Goal: Information Seeking & Learning: Learn about a topic

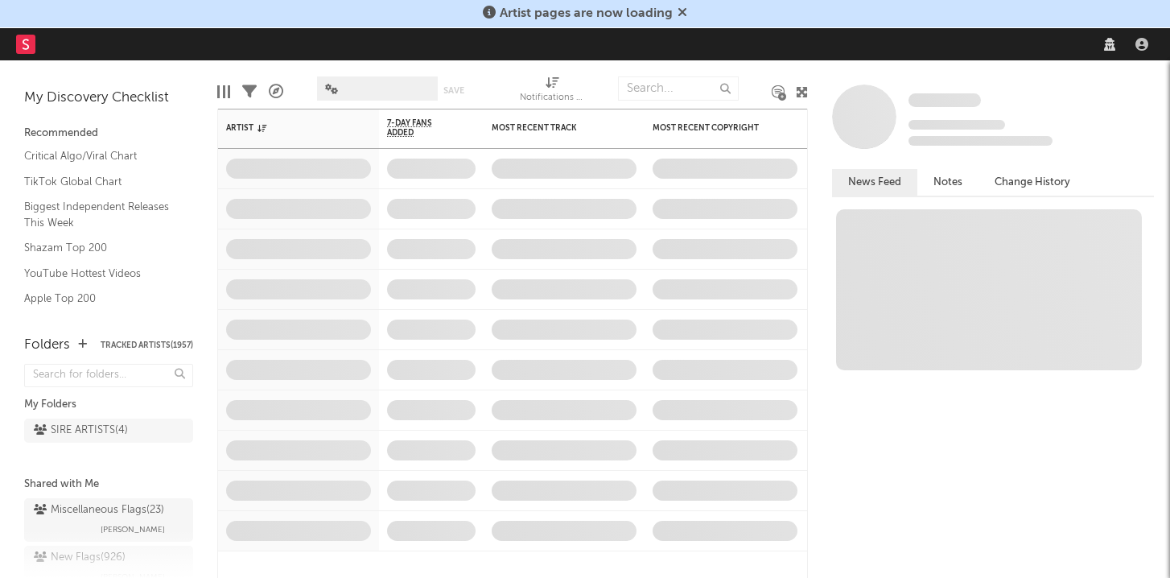
click at [682, 11] on icon at bounding box center [683, 12] width 10 height 13
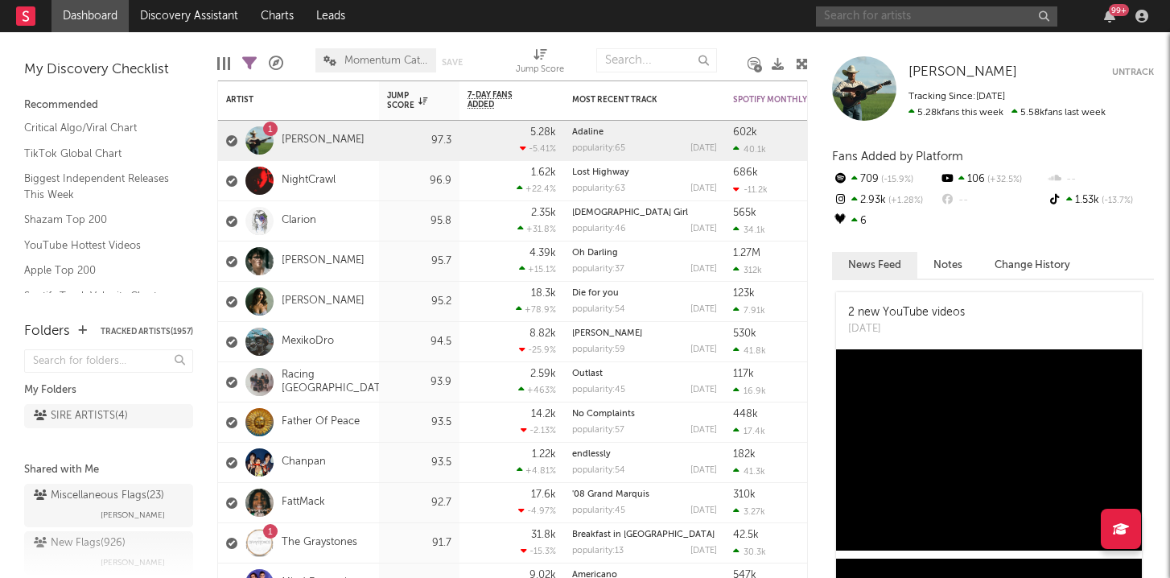
click at [892, 17] on input "text" at bounding box center [936, 16] width 241 height 20
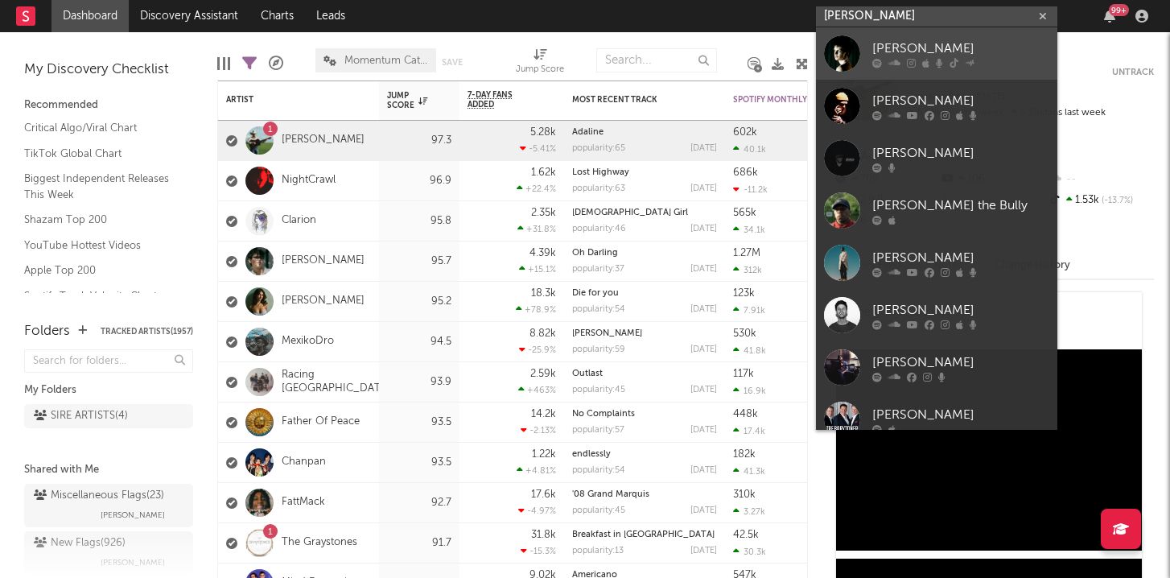
type input "[PERSON_NAME]"
click at [843, 61] on div at bounding box center [842, 53] width 36 height 36
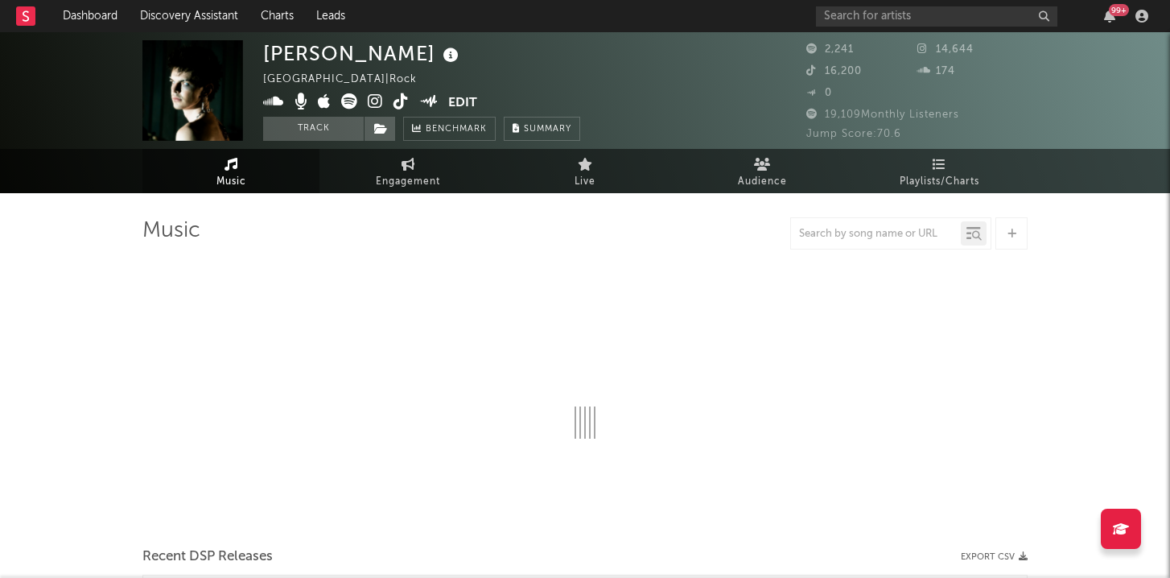
select select "1w"
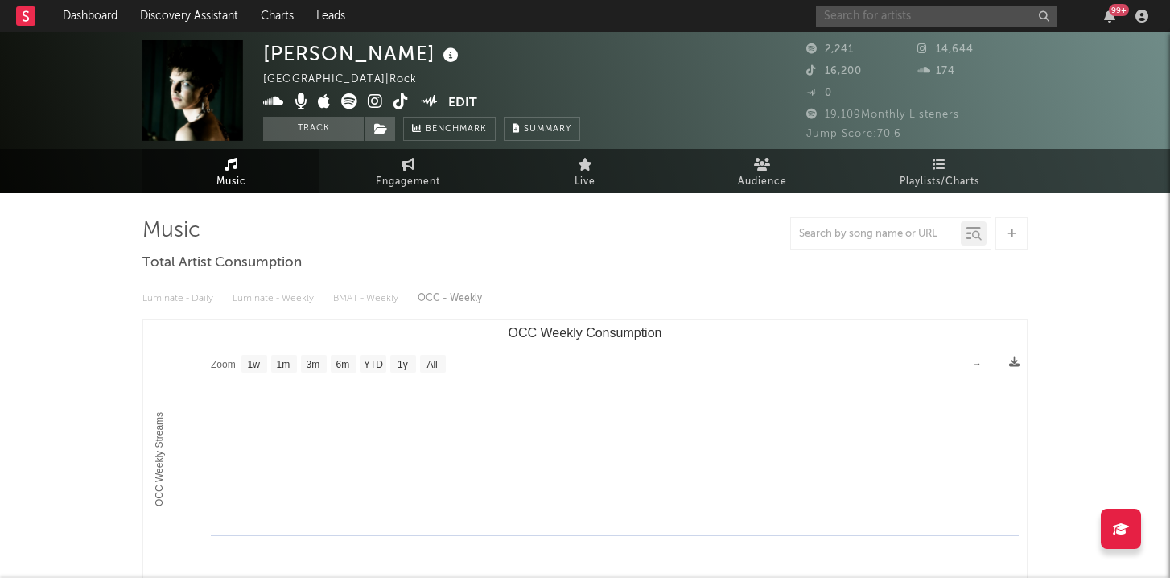
click at [833, 18] on input "text" at bounding box center [936, 16] width 241 height 20
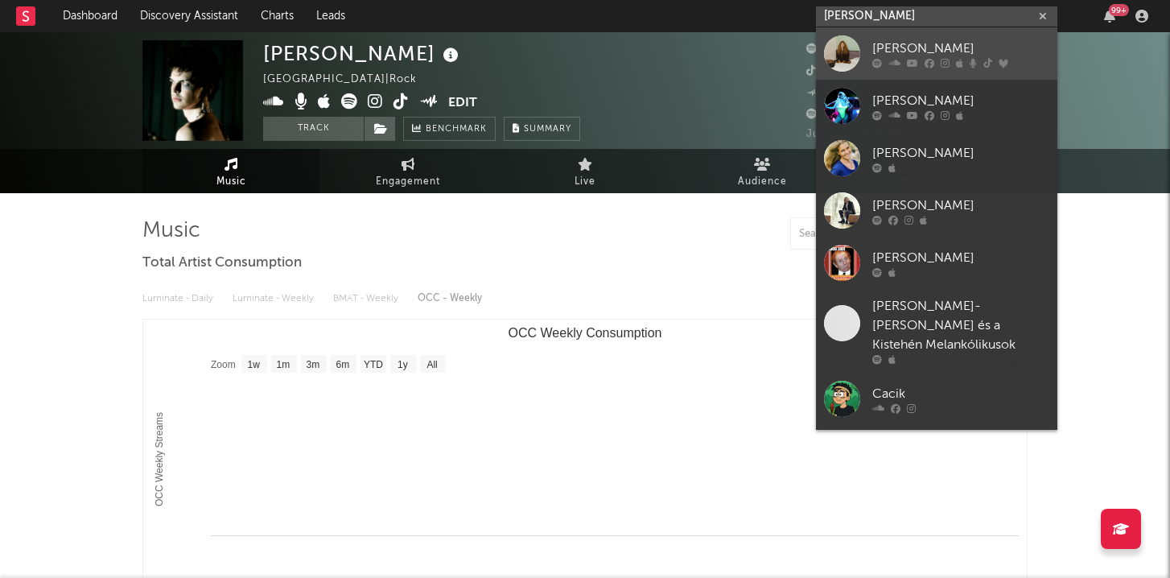
type input "[PERSON_NAME]"
click at [897, 55] on div "[PERSON_NAME]" at bounding box center [960, 48] width 177 height 19
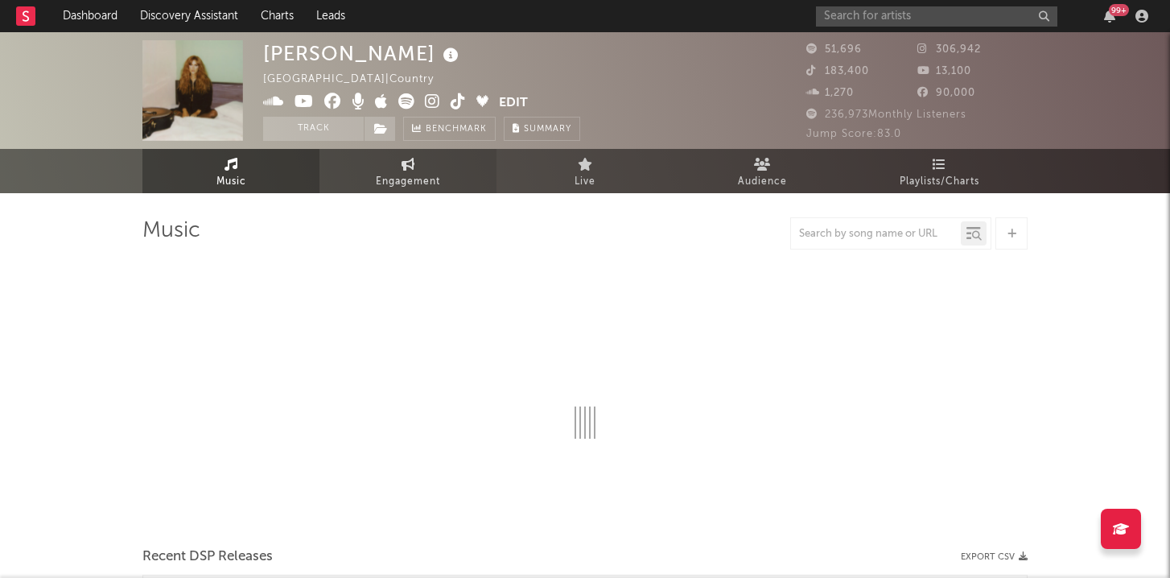
select select "6m"
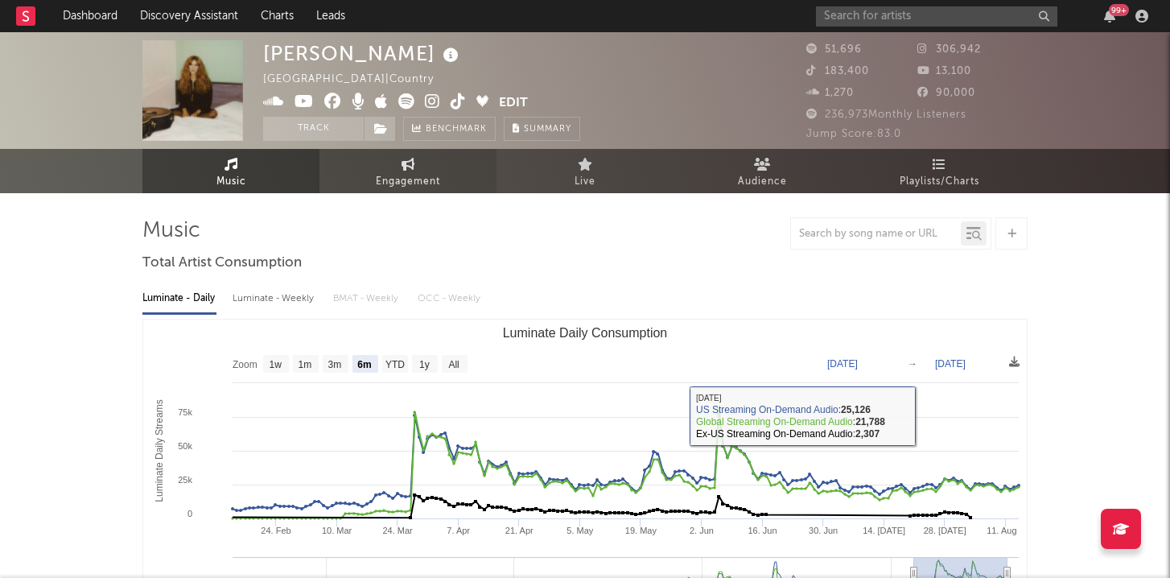
click at [406, 166] on icon at bounding box center [409, 164] width 14 height 13
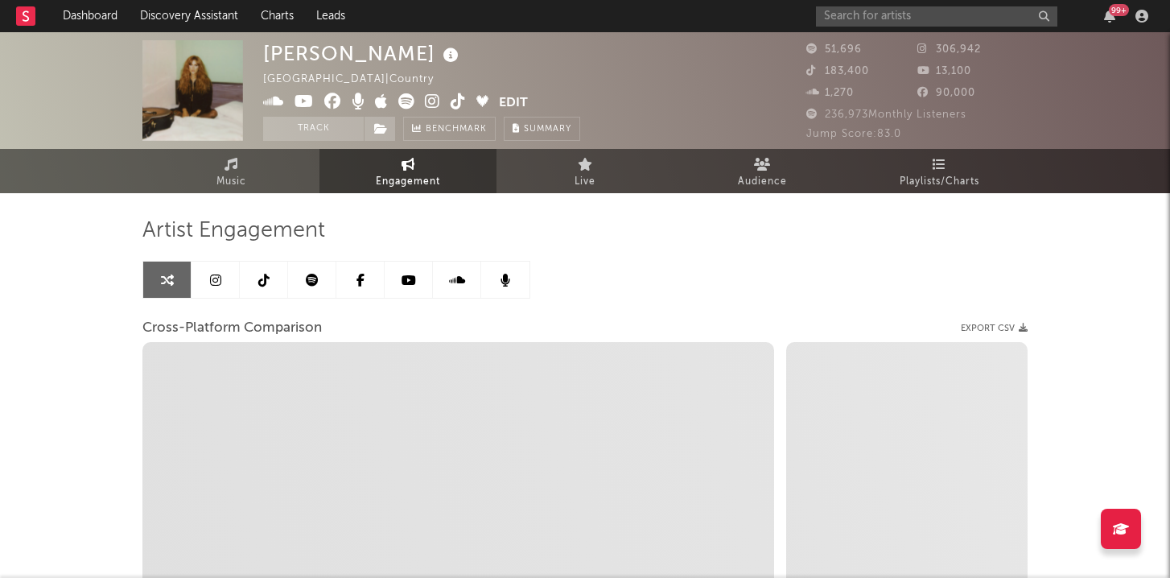
select select "1w"
click at [316, 278] on icon at bounding box center [312, 280] width 13 height 13
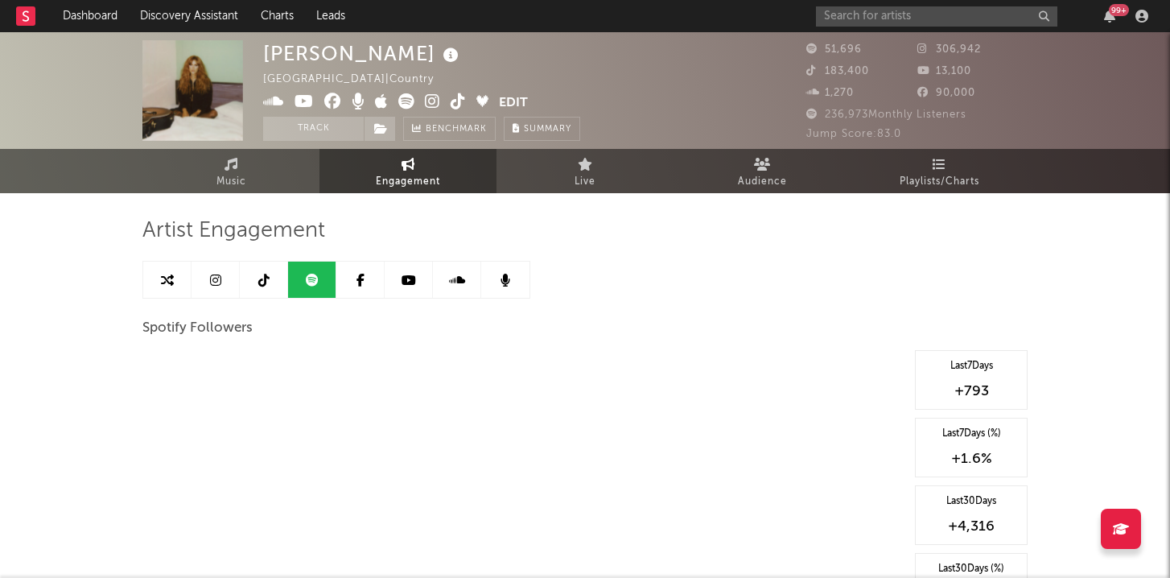
select select "6m"
select select "1w"
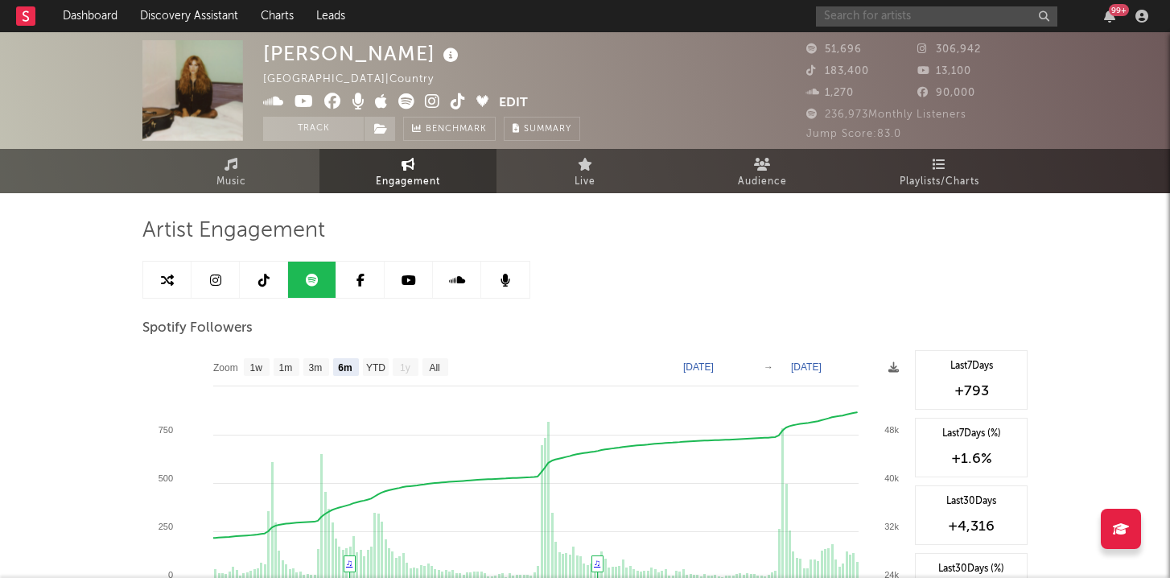
click at [849, 16] on input "text" at bounding box center [936, 16] width 241 height 20
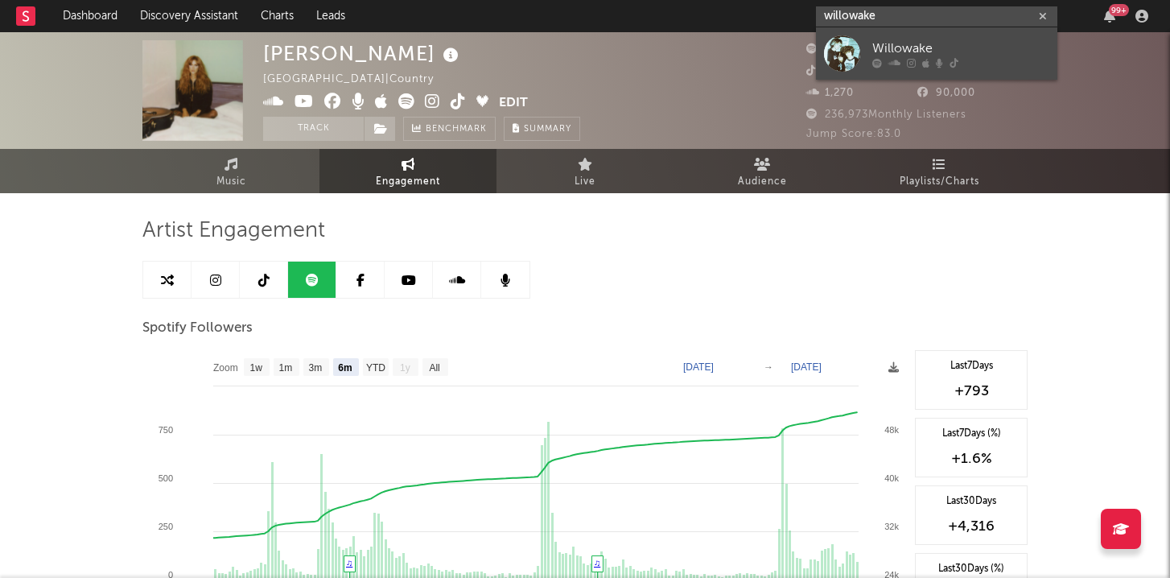
type input "willowake"
click at [860, 56] on link "Willowake" at bounding box center [936, 53] width 241 height 52
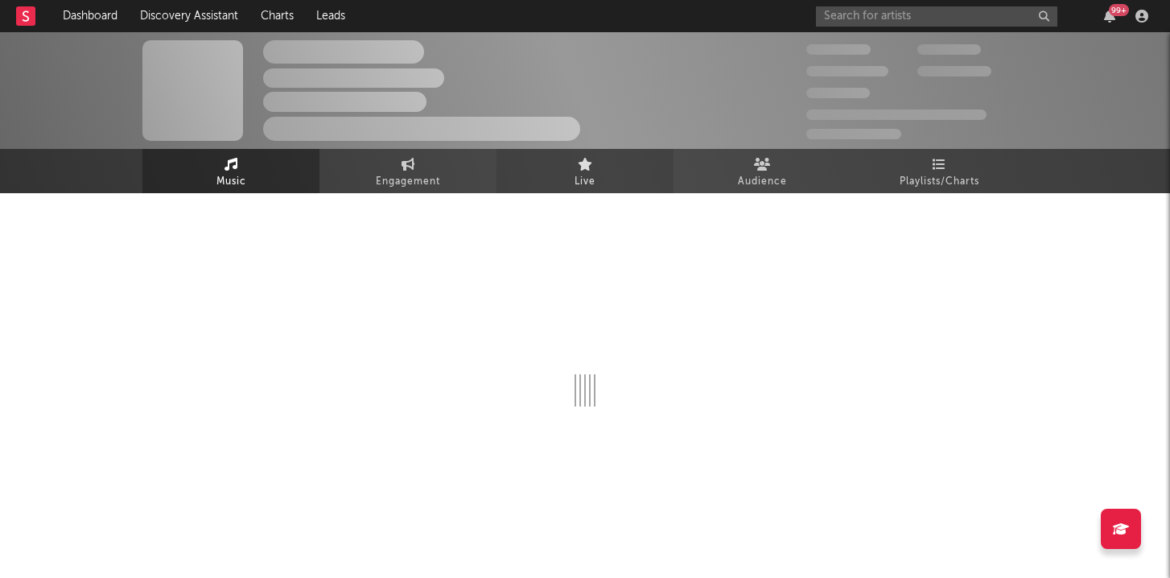
select select "1w"
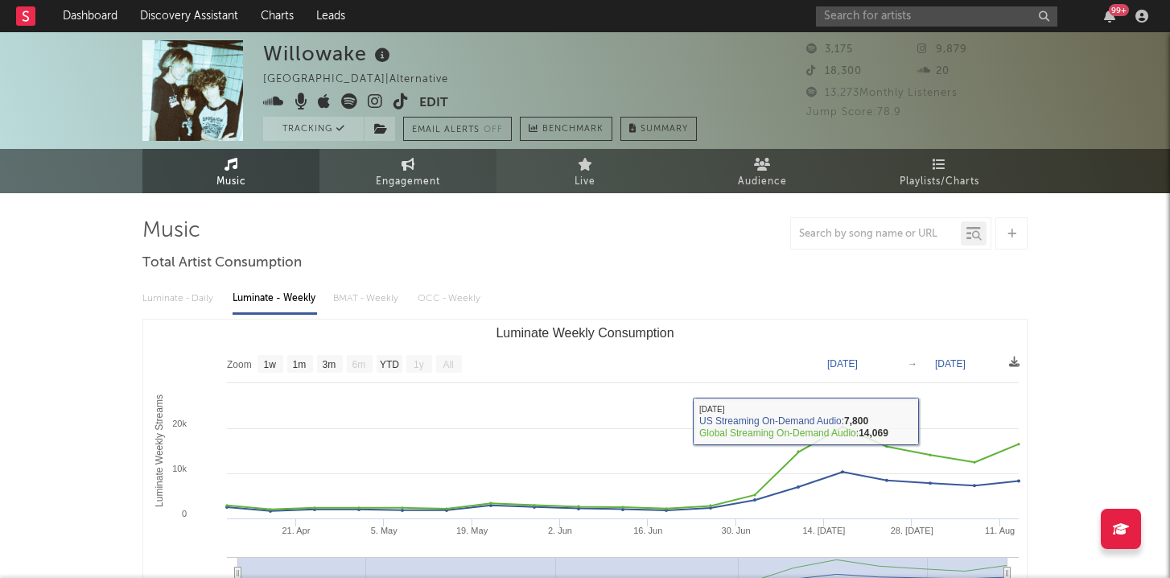
click at [422, 172] on span "Engagement" at bounding box center [408, 181] width 64 height 19
select select "1w"
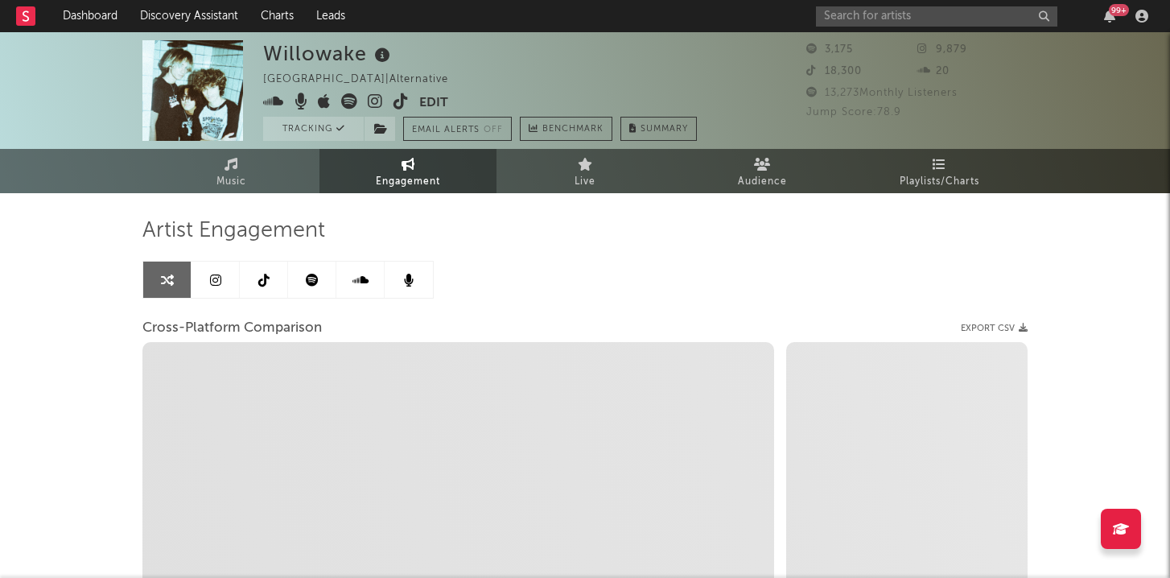
select select "1m"
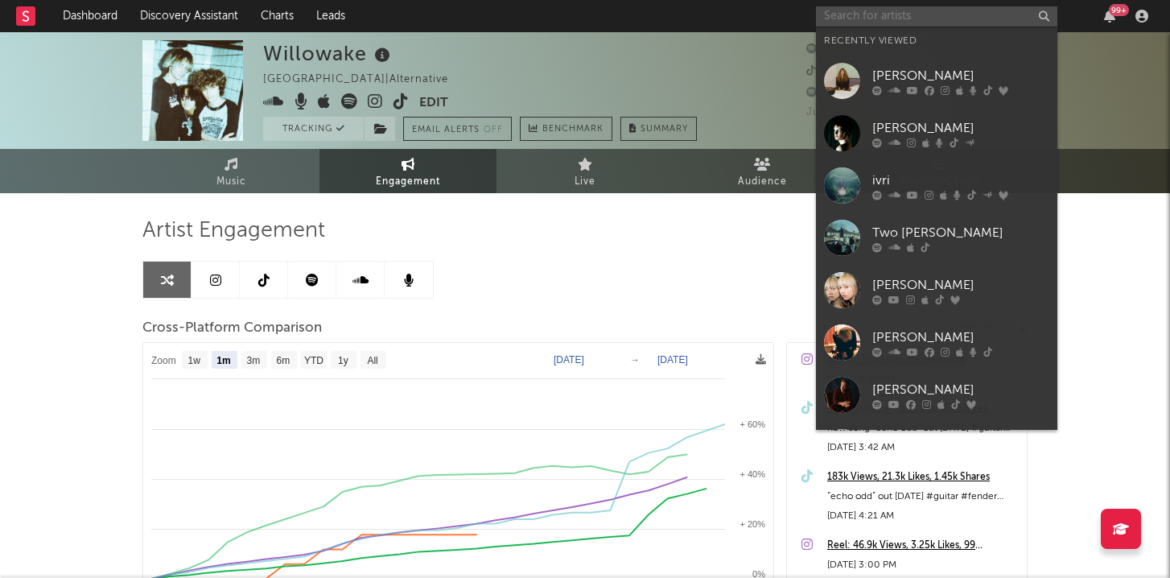
click at [858, 16] on input "text" at bounding box center [936, 16] width 241 height 20
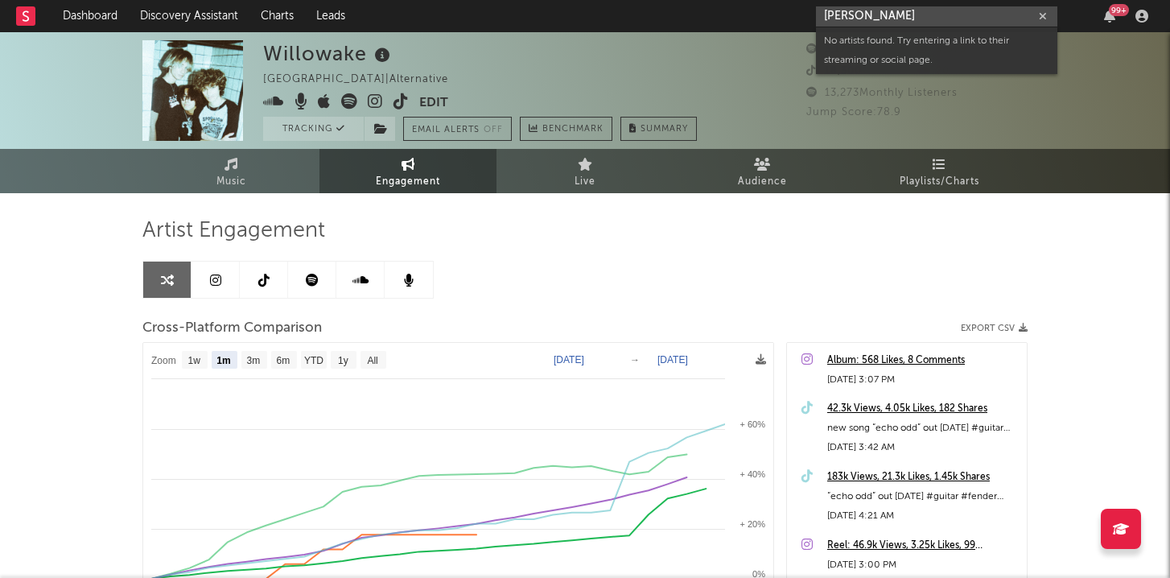
type input "[PERSON_NAME]"
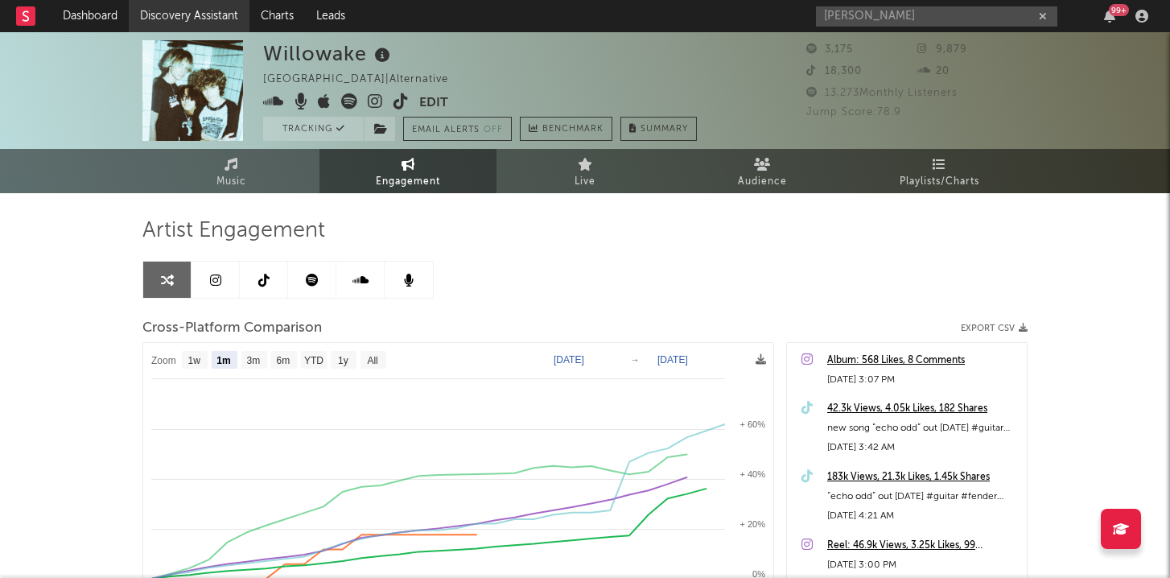
click at [197, 19] on link "Discovery Assistant" at bounding box center [189, 16] width 121 height 32
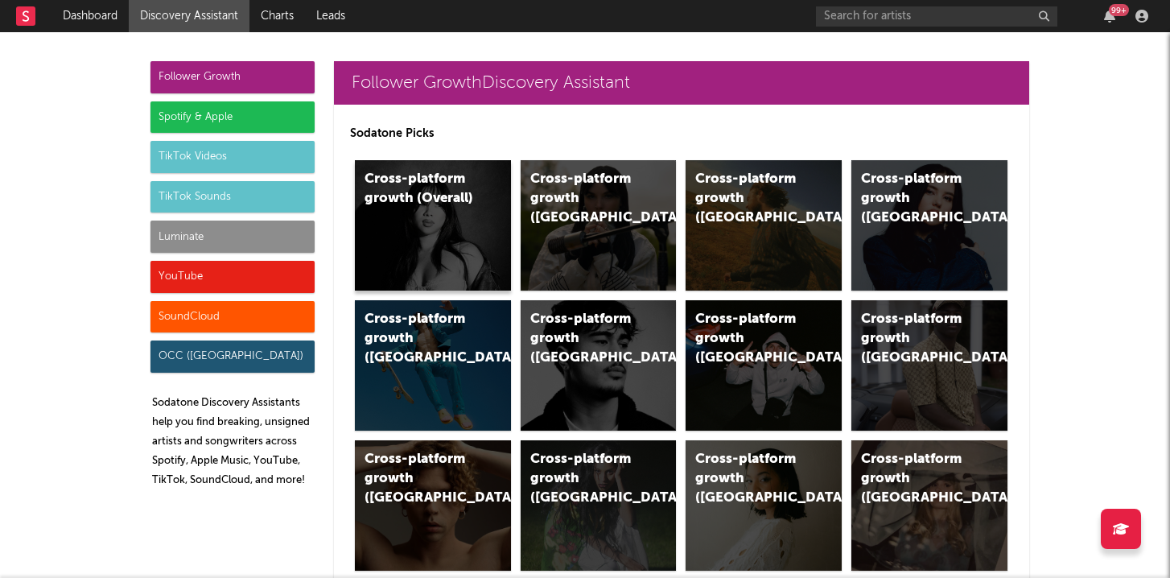
click at [426, 208] on div "Cross-platform growth (Overall)" at bounding box center [433, 225] width 156 height 130
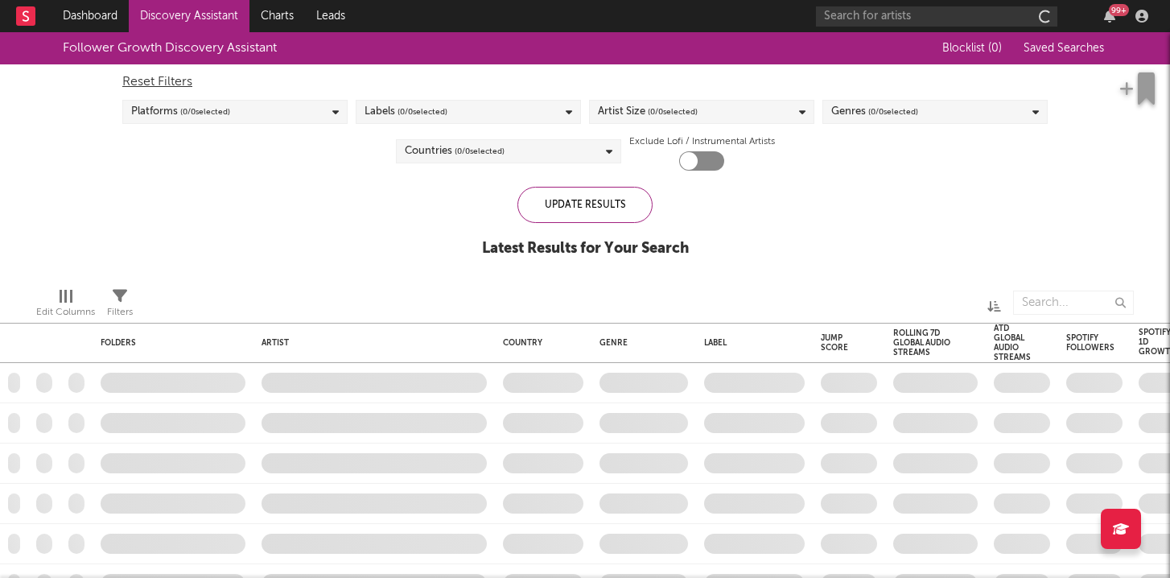
checkbox input "true"
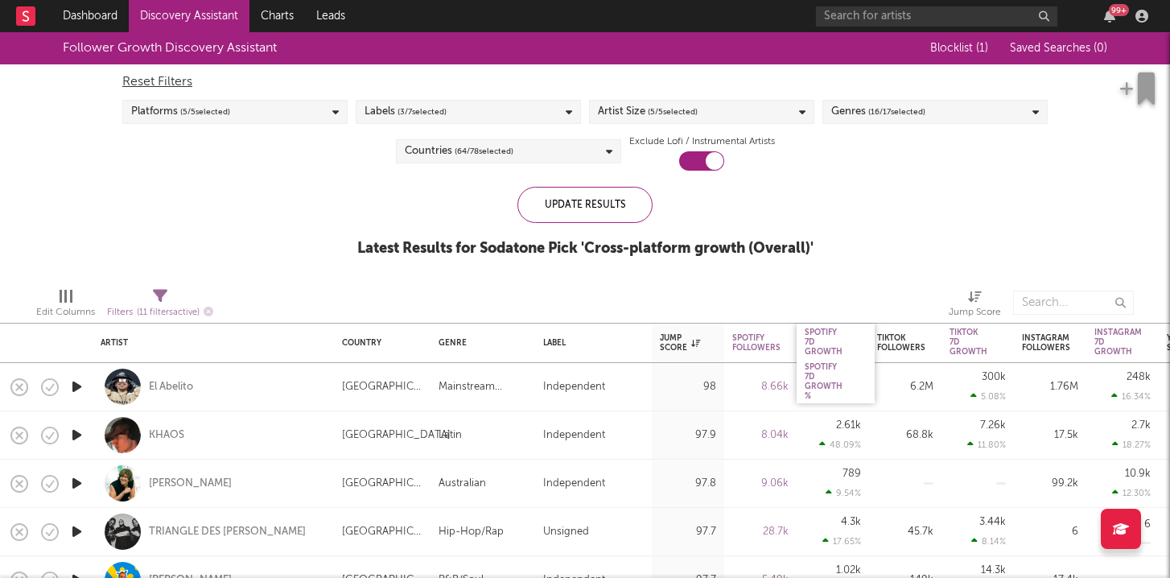
click at [801, 341] on div "Spotify 7D Growth" at bounding box center [836, 341] width 78 height 36
click at [809, 339] on div "Spotify 7D Growth" at bounding box center [824, 341] width 38 height 29
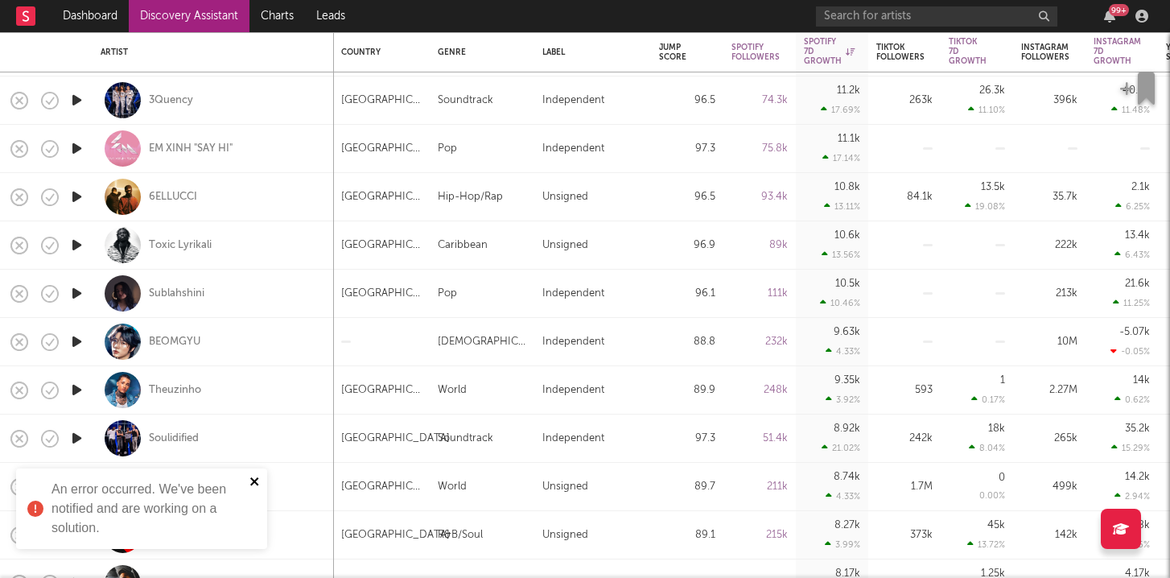
click at [256, 482] on icon "close" at bounding box center [254, 481] width 8 height 8
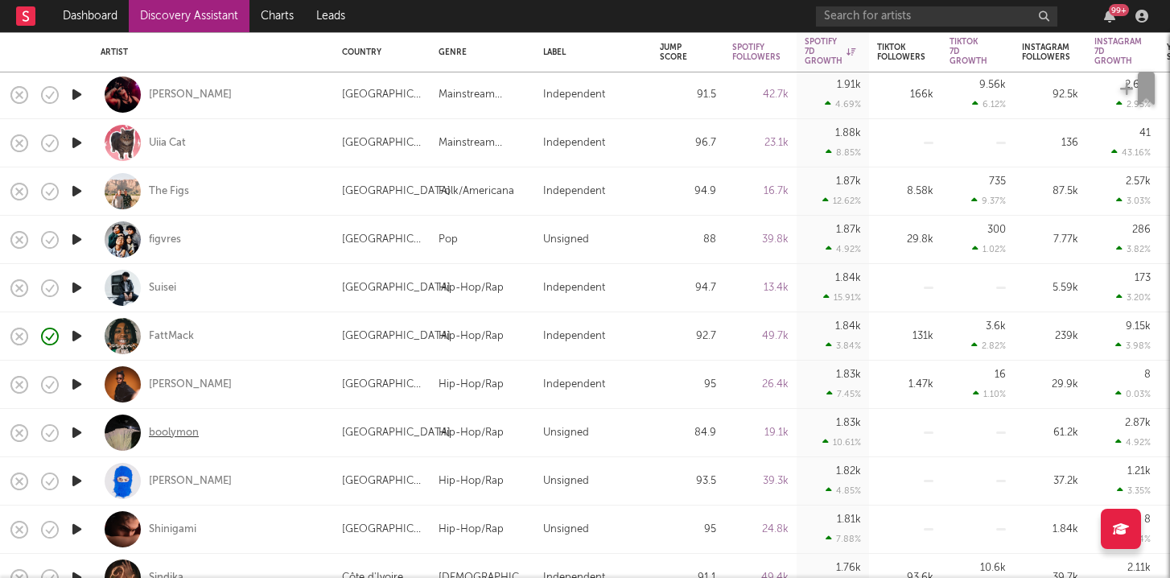
click at [170, 434] on div "boolymon" at bounding box center [174, 433] width 50 height 14
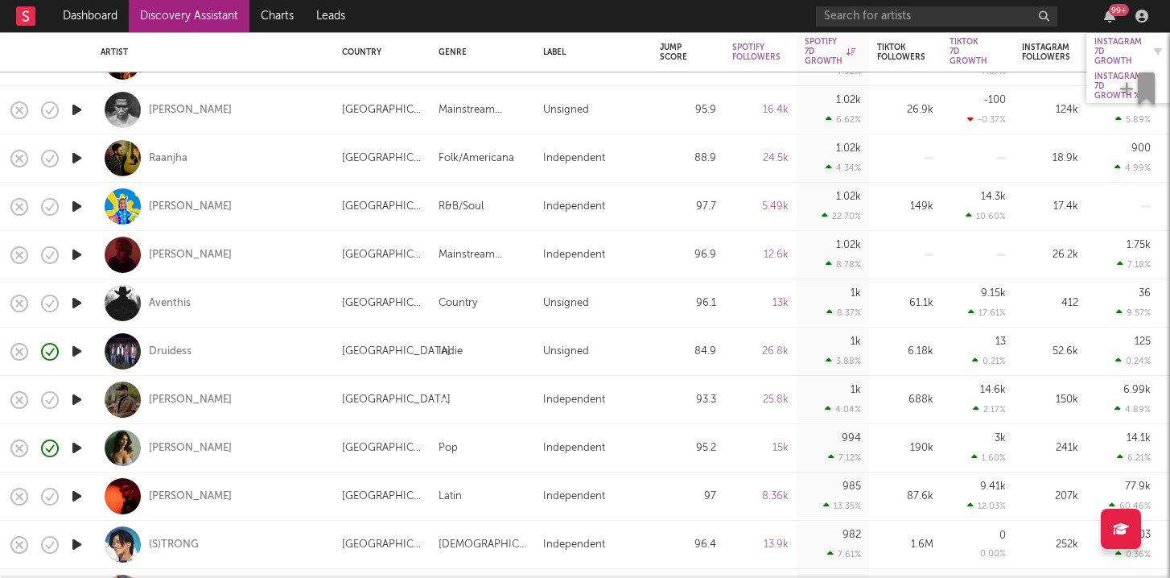
click at [1101, 55] on div "Instagram 7D Growth" at bounding box center [1117, 51] width 47 height 29
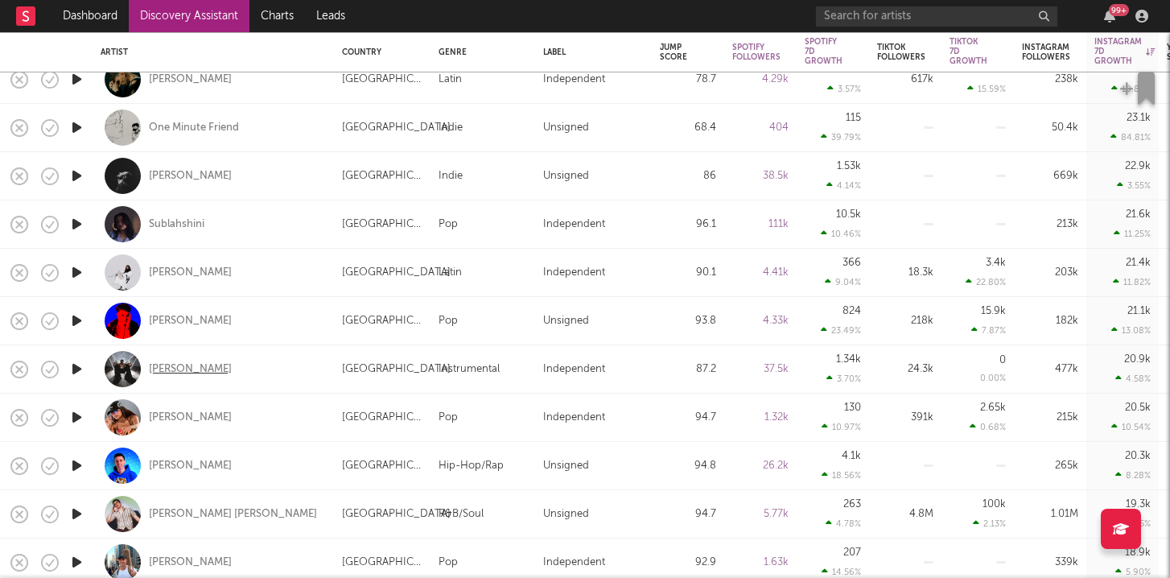
click at [190, 365] on div "[PERSON_NAME]" at bounding box center [190, 369] width 83 height 14
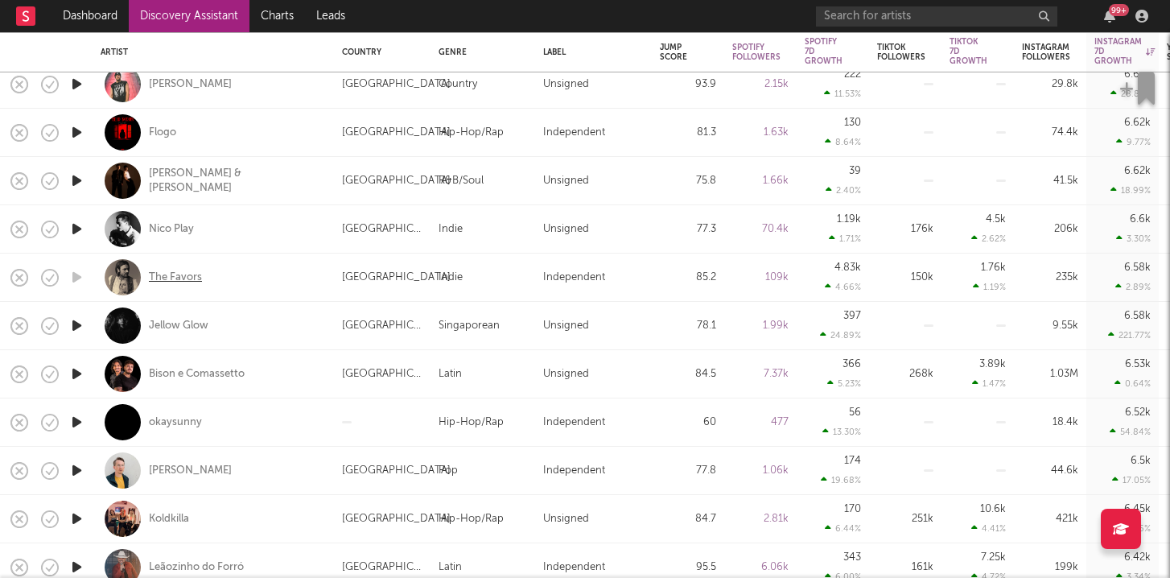
click at [185, 274] on div "The Favors" at bounding box center [175, 277] width 53 height 14
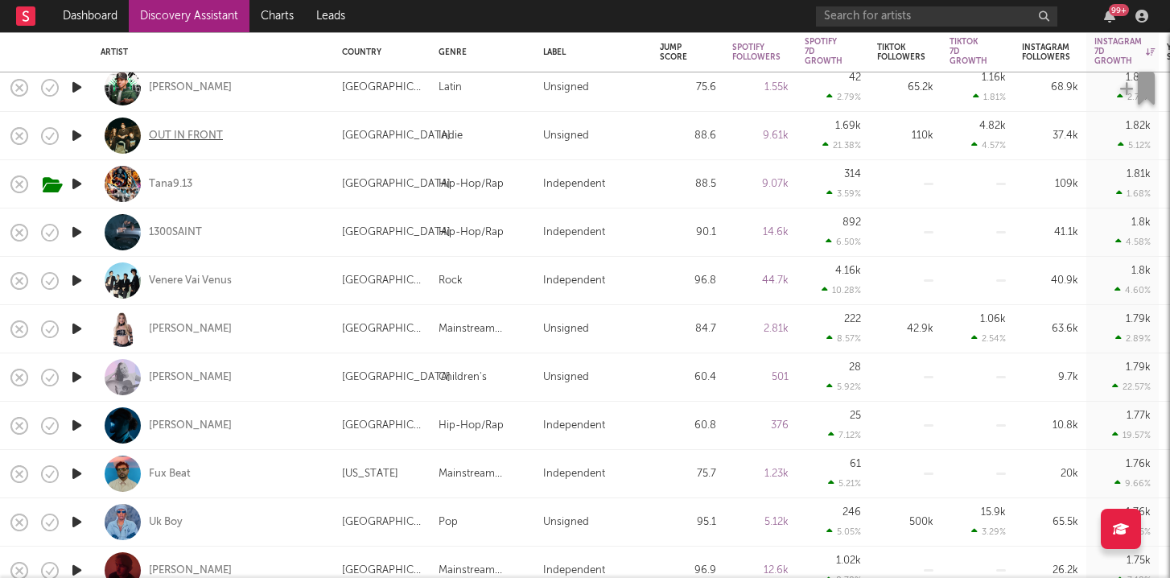
click at [202, 138] on div "OUT IN FRONT" at bounding box center [186, 136] width 74 height 14
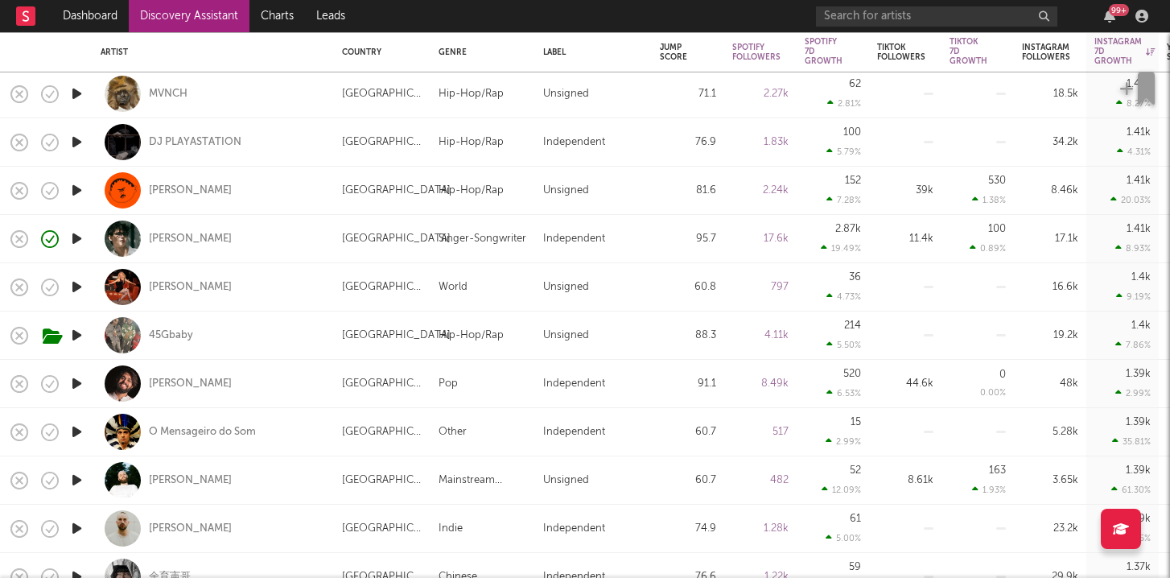
click at [198, 230] on div "[PERSON_NAME]" at bounding box center [213, 238] width 225 height 47
select select "1w"
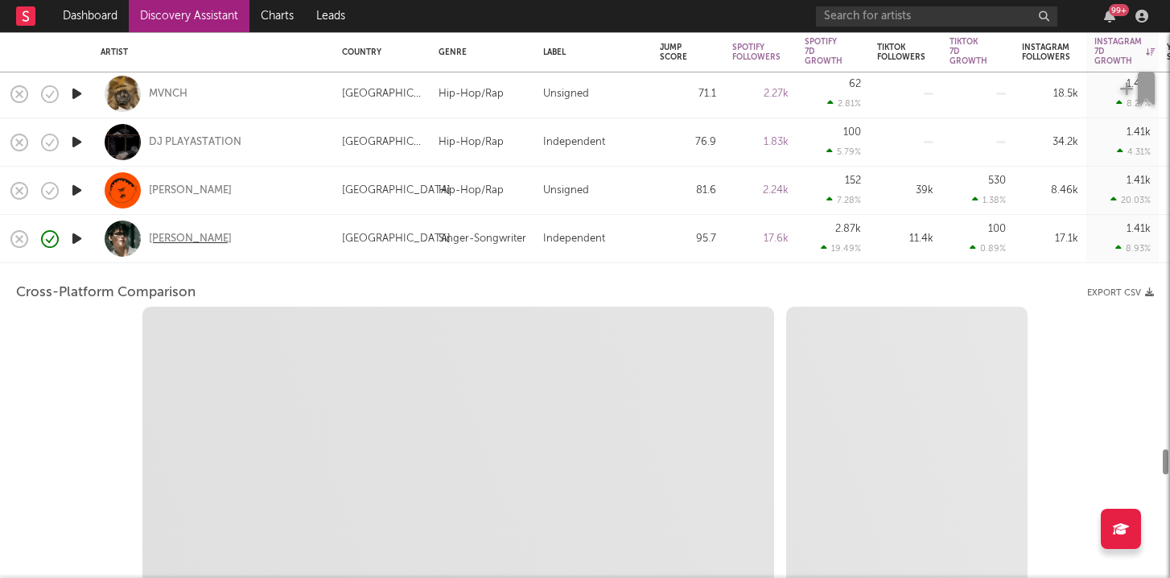
click at [197, 236] on div "[PERSON_NAME]" at bounding box center [190, 239] width 83 height 14
select select "6m"
select select "1m"
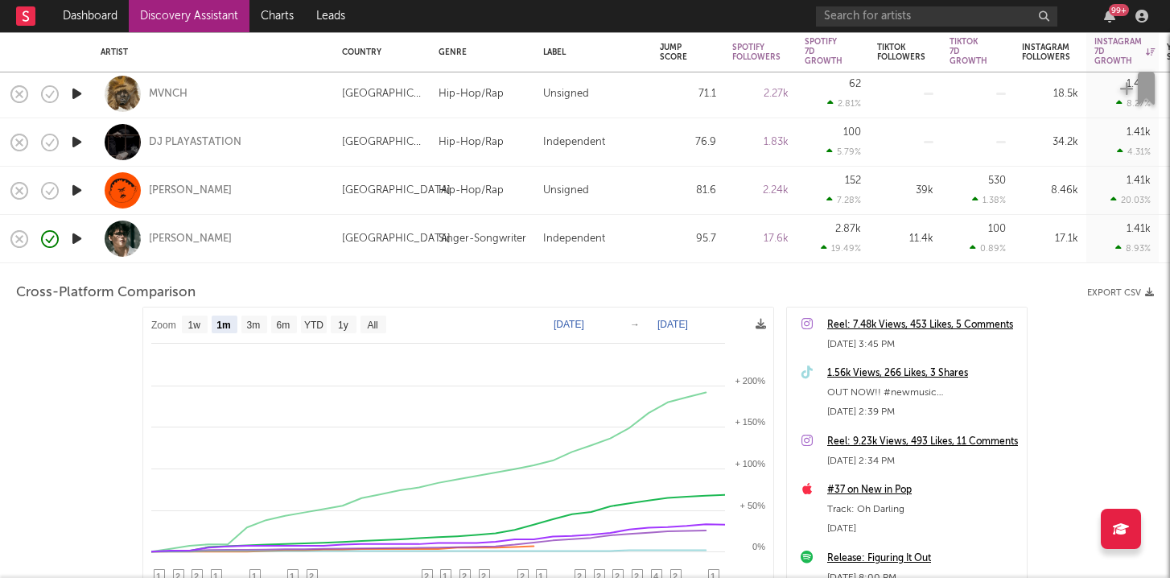
click at [635, 231] on div "Independent" at bounding box center [593, 238] width 101 height 19
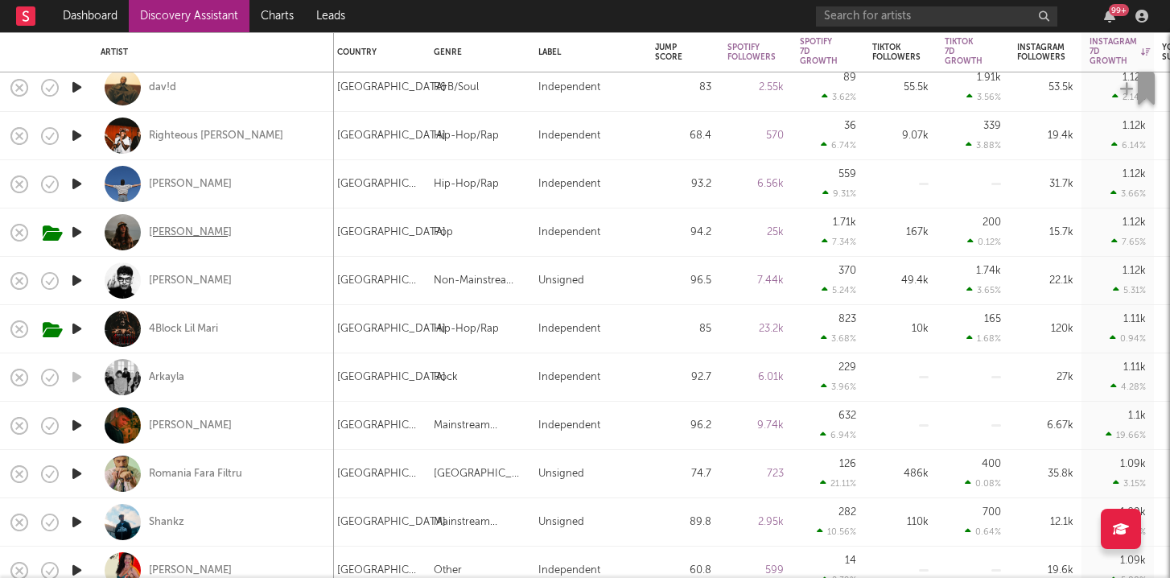
click at [179, 233] on div "[PERSON_NAME]" at bounding box center [190, 232] width 83 height 14
